Goal: Task Accomplishment & Management: Complete application form

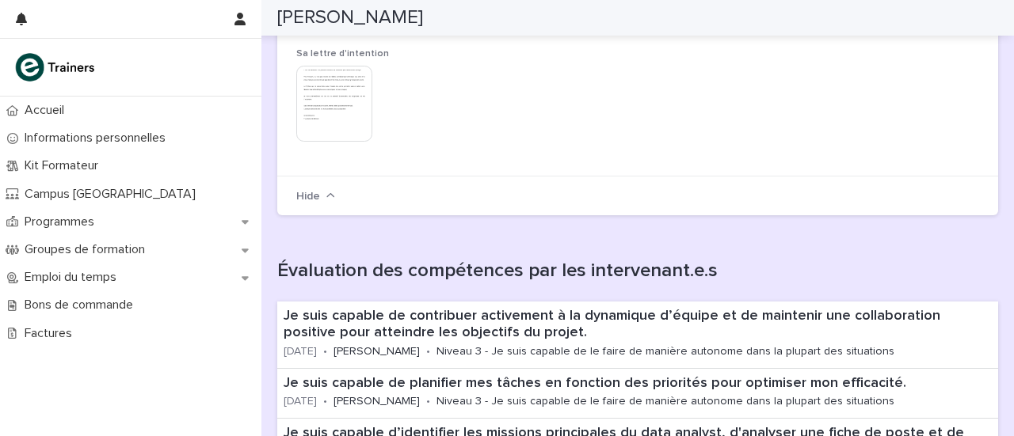
scroll to position [405, 0]
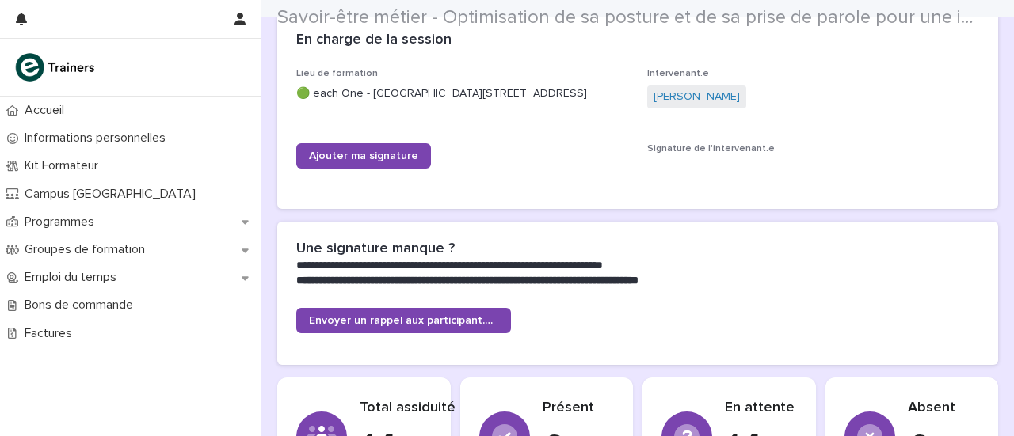
scroll to position [295, 0]
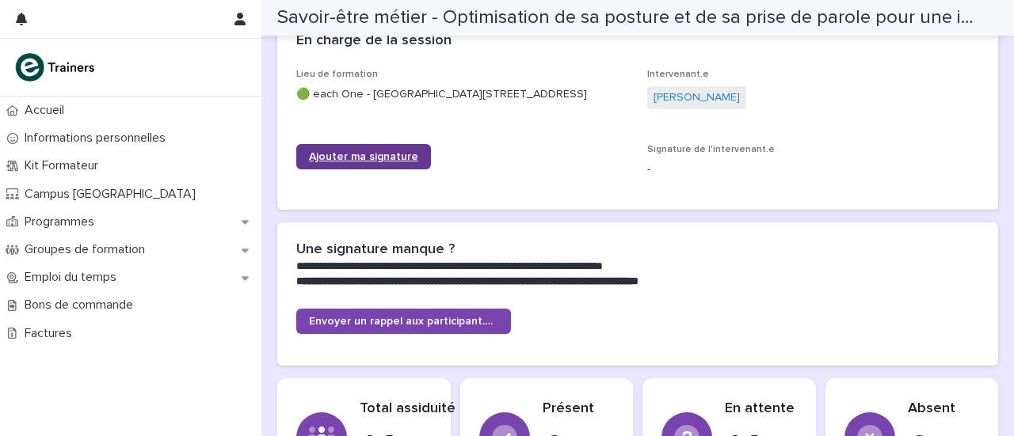
click at [390, 162] on span "Ajouter ma signature" at bounding box center [363, 156] width 109 height 11
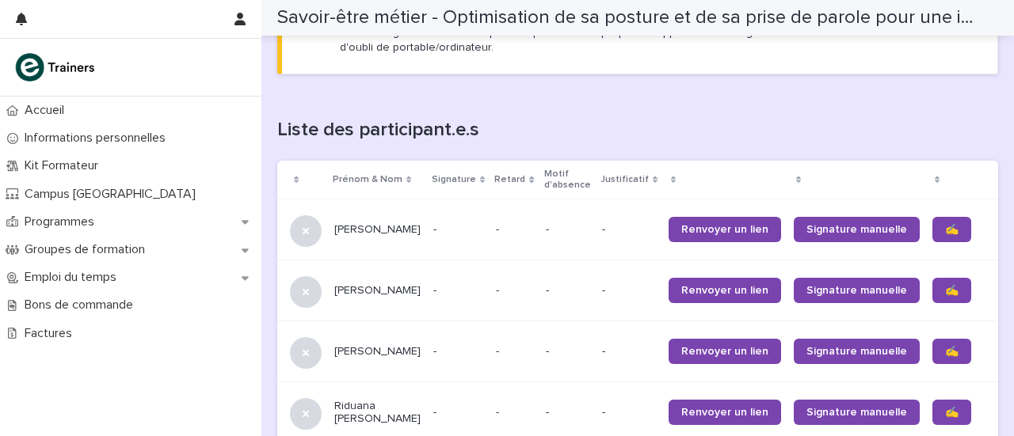
scroll to position [966, 0]
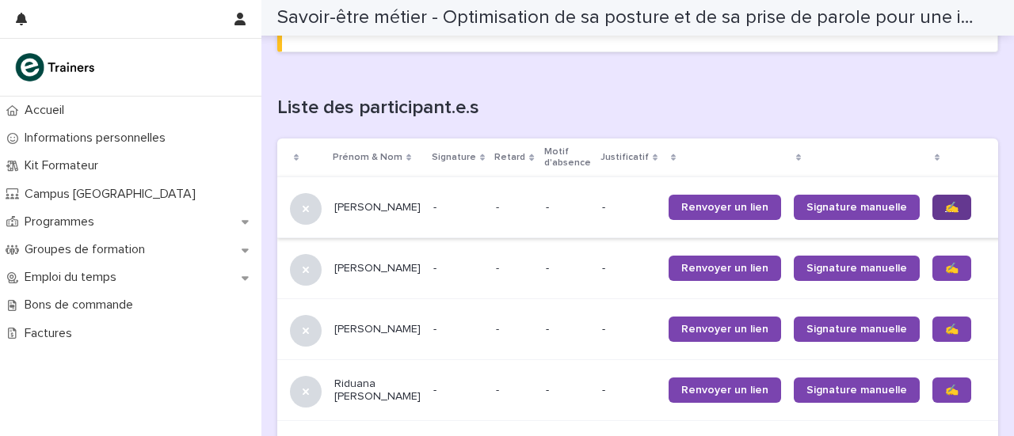
click at [932, 220] on link "✍️" at bounding box center [951, 207] width 39 height 25
click at [945, 274] on span "✍️" at bounding box center [951, 268] width 13 height 11
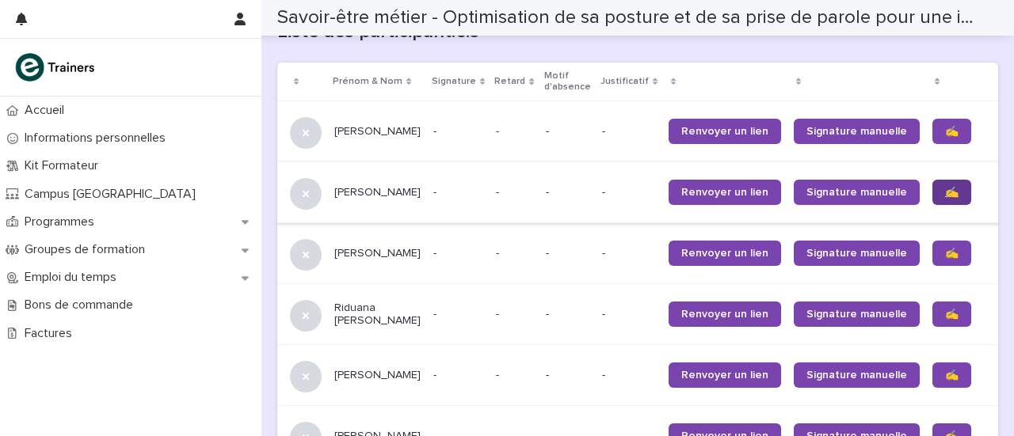
scroll to position [1062, 0]
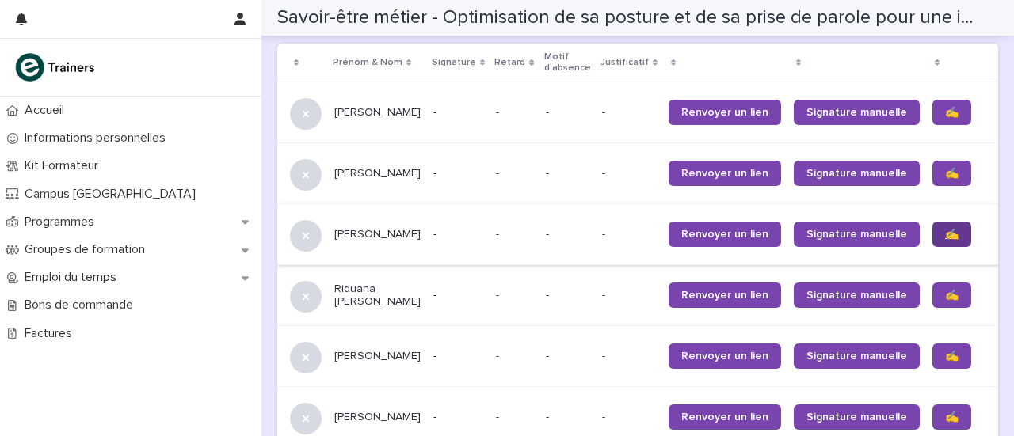
click at [945, 240] on span "✍️" at bounding box center [951, 234] width 13 height 11
click at [945, 301] on span "✍️" at bounding box center [951, 295] width 13 height 11
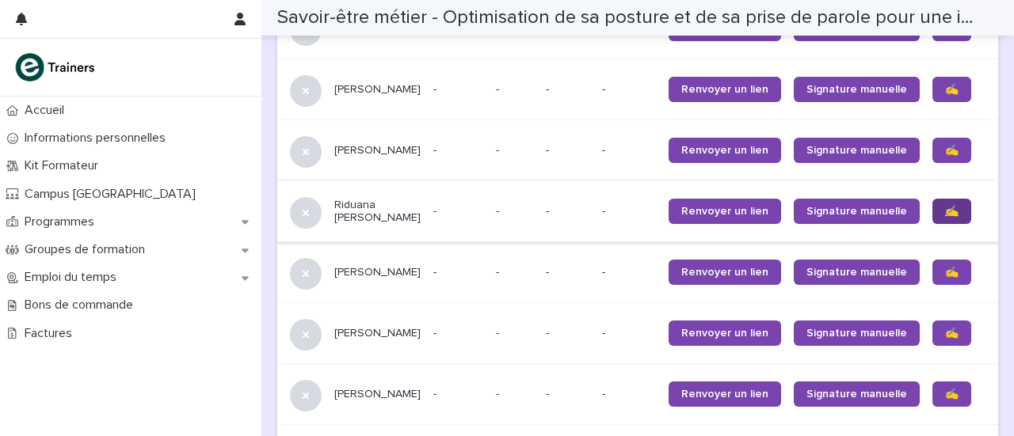
scroll to position [1165, 0]
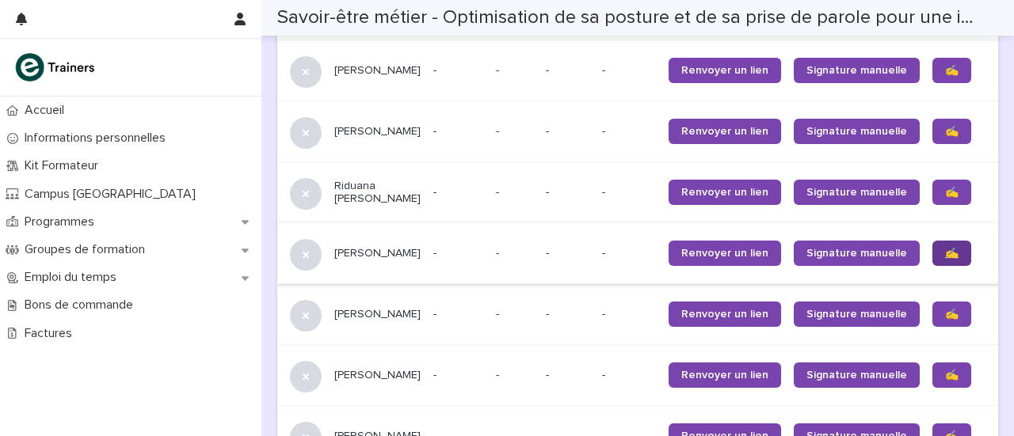
click at [945, 259] on span "✍️" at bounding box center [951, 253] width 13 height 11
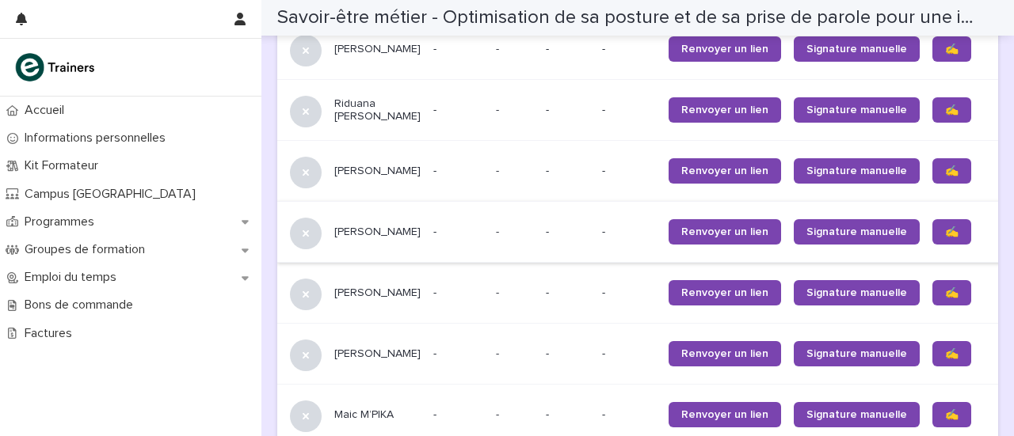
scroll to position [1248, 0]
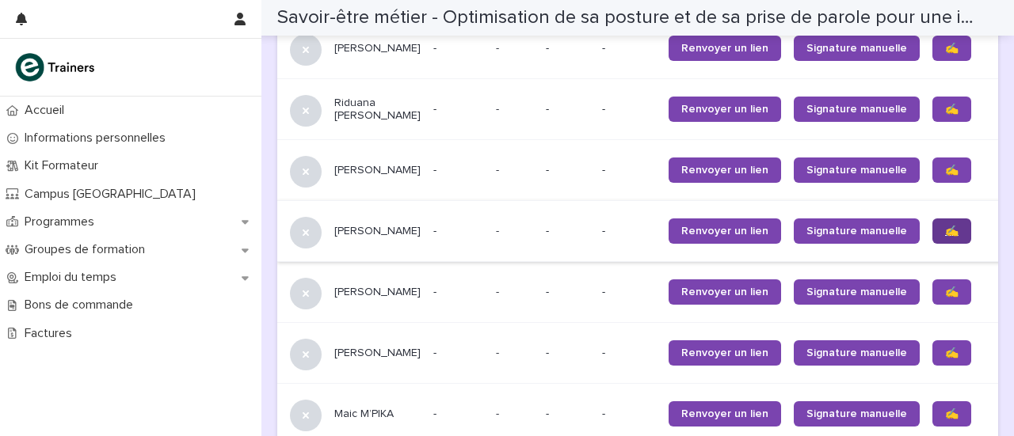
click at [932, 244] on link "✍️" at bounding box center [951, 231] width 39 height 25
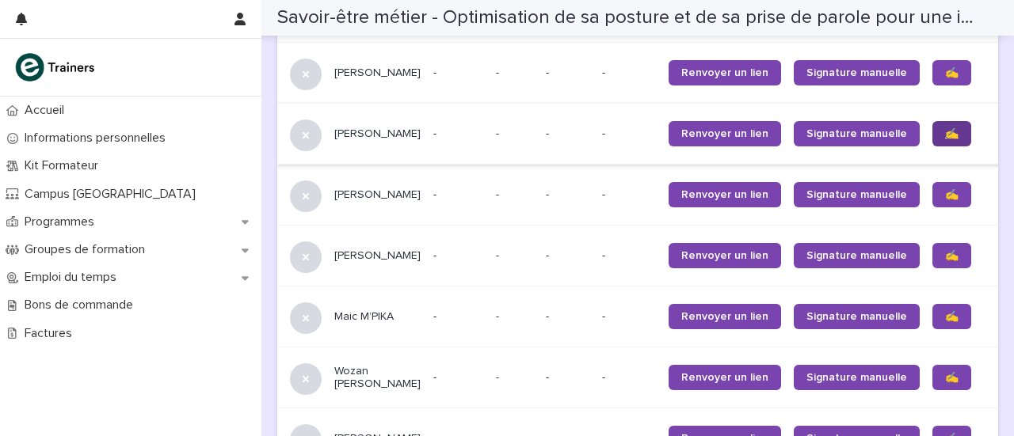
scroll to position [1351, 0]
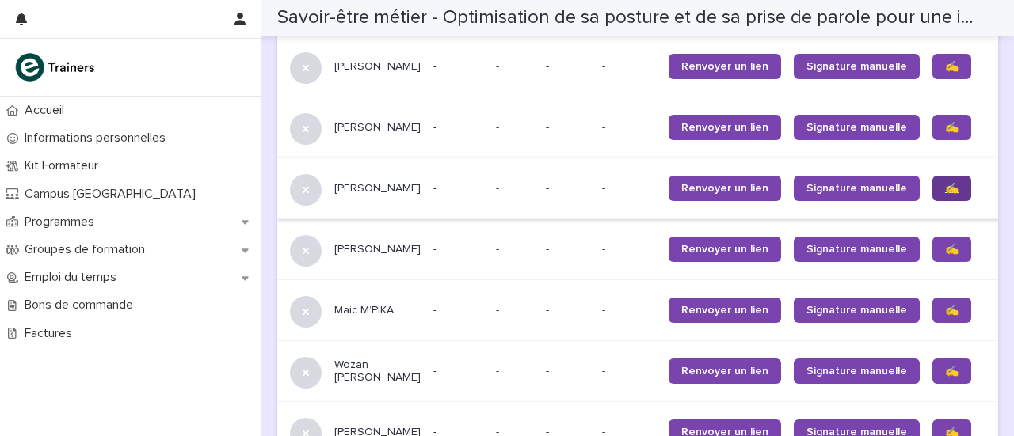
click at [945, 194] on span "✍️" at bounding box center [951, 188] width 13 height 11
click at [945, 255] on span "✍️" at bounding box center [951, 249] width 13 height 11
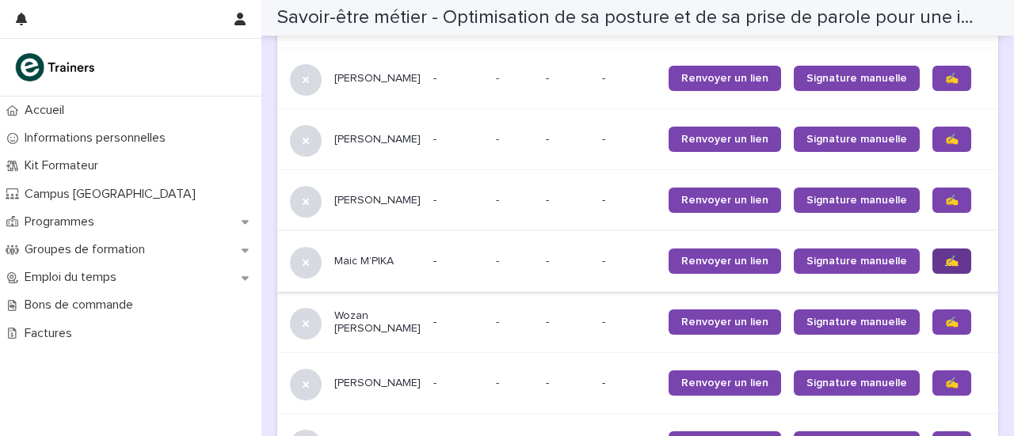
click at [945, 267] on span "✍️" at bounding box center [951, 261] width 13 height 11
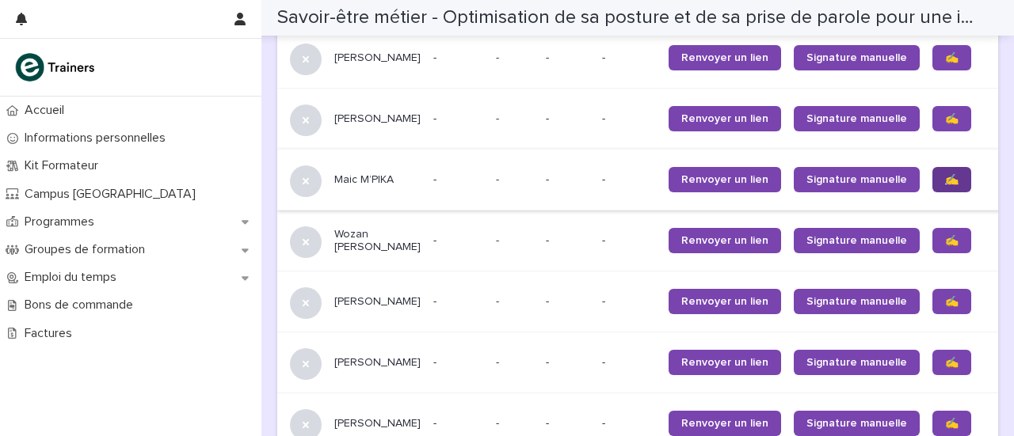
scroll to position [1489, 0]
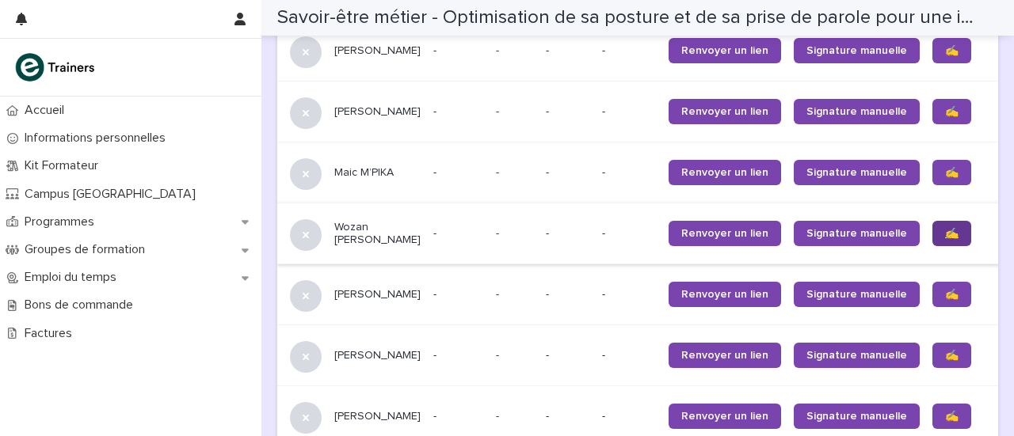
click at [945, 239] on span "✍️" at bounding box center [951, 233] width 13 height 11
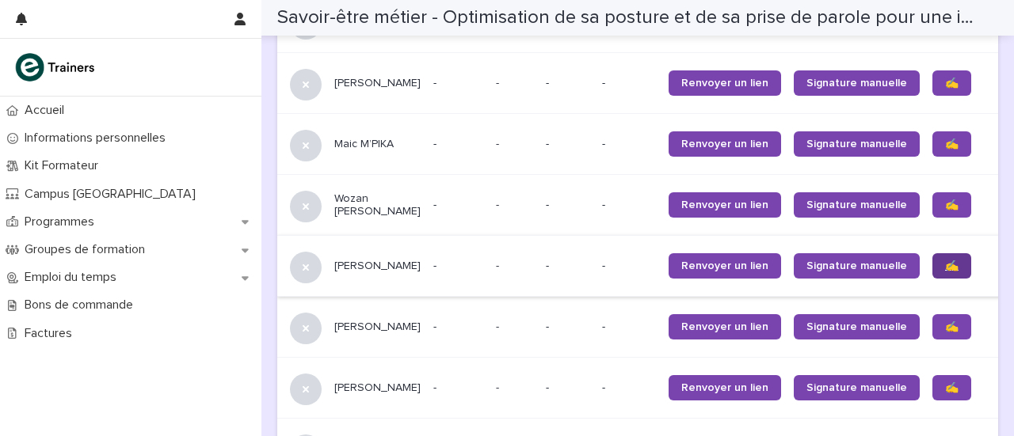
click at [945, 272] on span "✍️" at bounding box center [951, 266] width 13 height 11
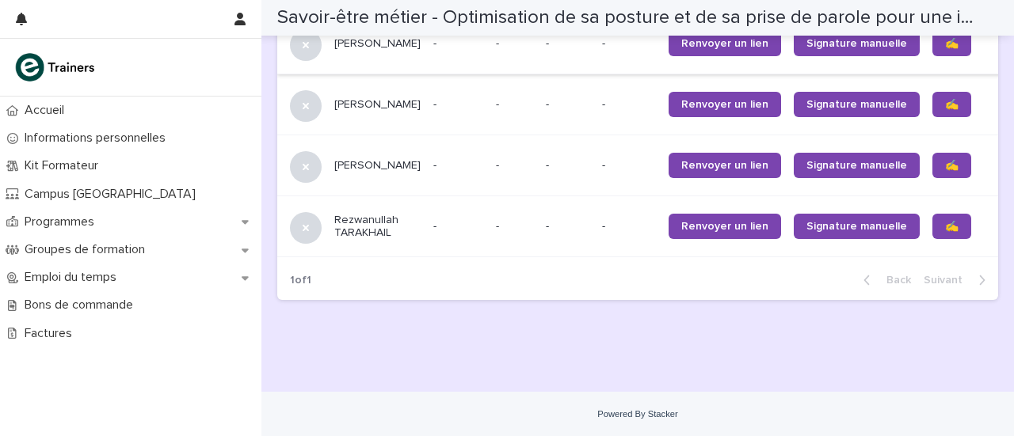
scroll to position [1659, 0]
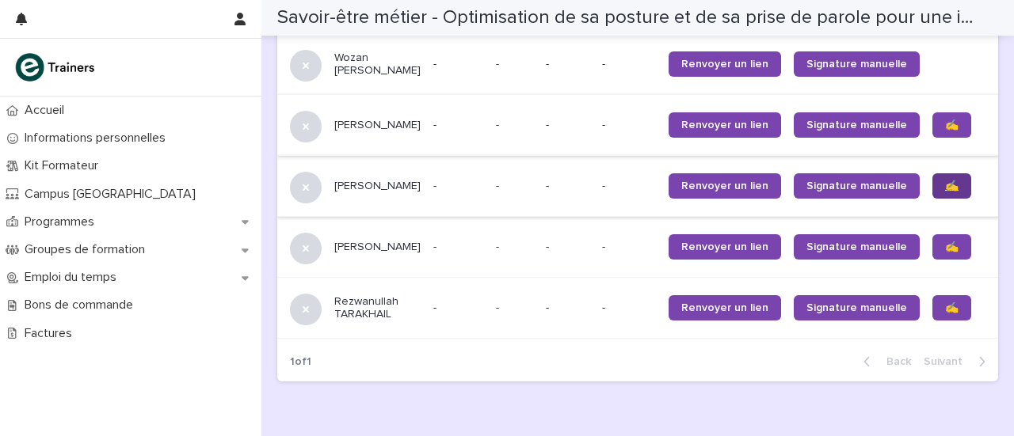
click at [945, 192] on span "✍️" at bounding box center [951, 186] width 13 height 11
click at [945, 253] on span "✍️" at bounding box center [951, 247] width 13 height 11
click at [945, 314] on span "✍️" at bounding box center [951, 308] width 13 height 11
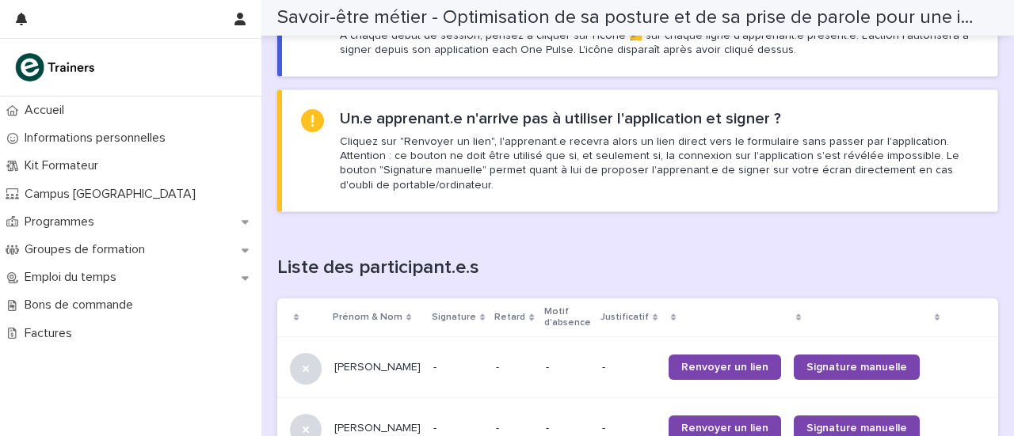
scroll to position [612, 0]
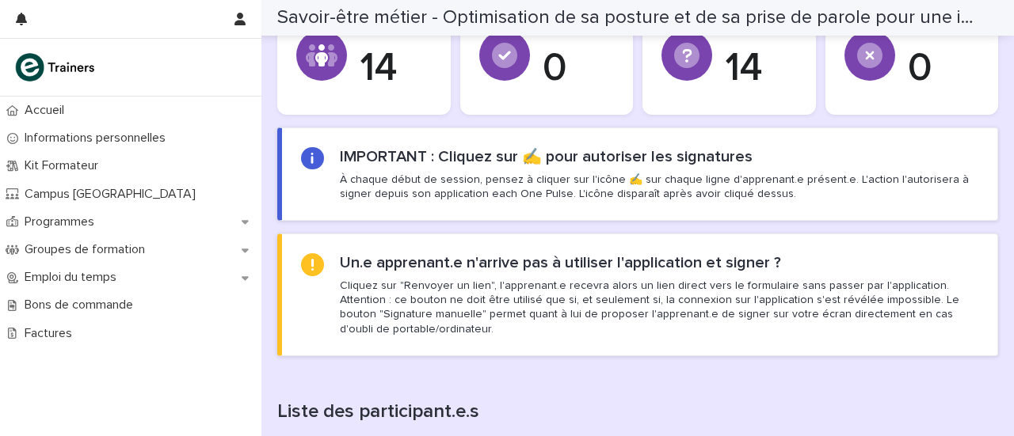
scroll to position [919, 0]
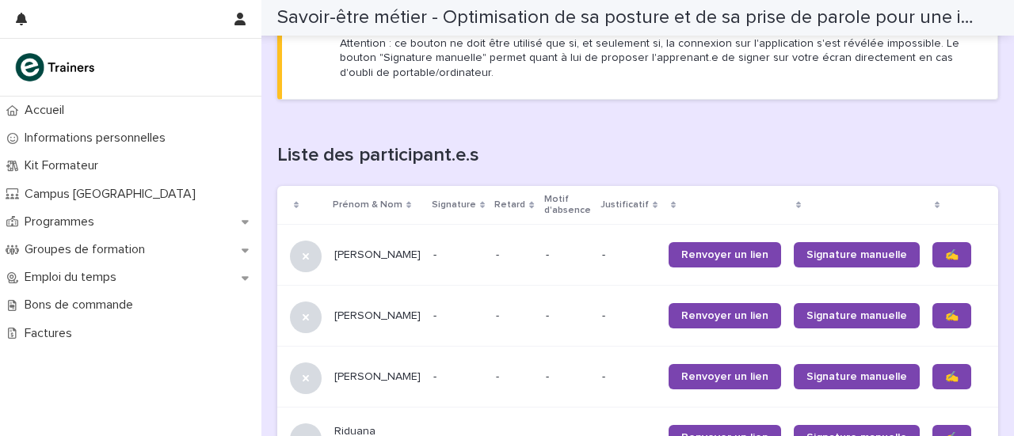
click at [932, 253] on div "✍️" at bounding box center [965, 255] width 67 height 38
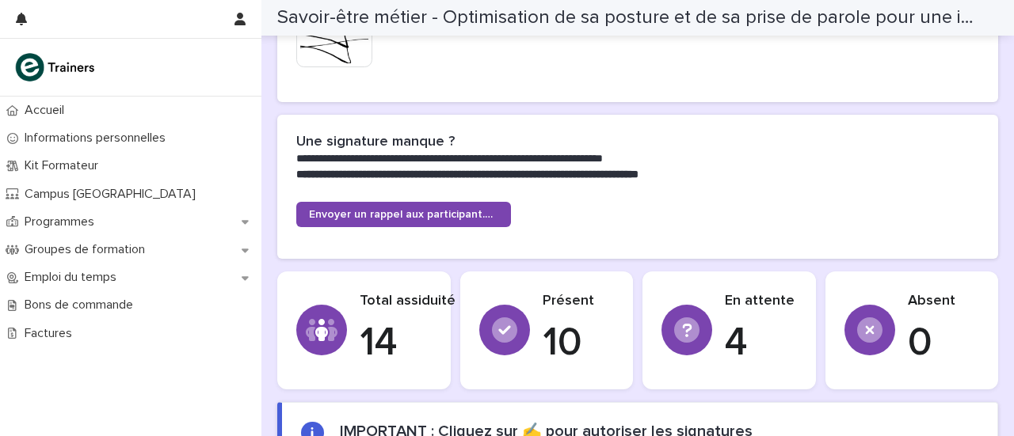
scroll to position [375, 0]
